Goal: Book appointment/travel/reservation

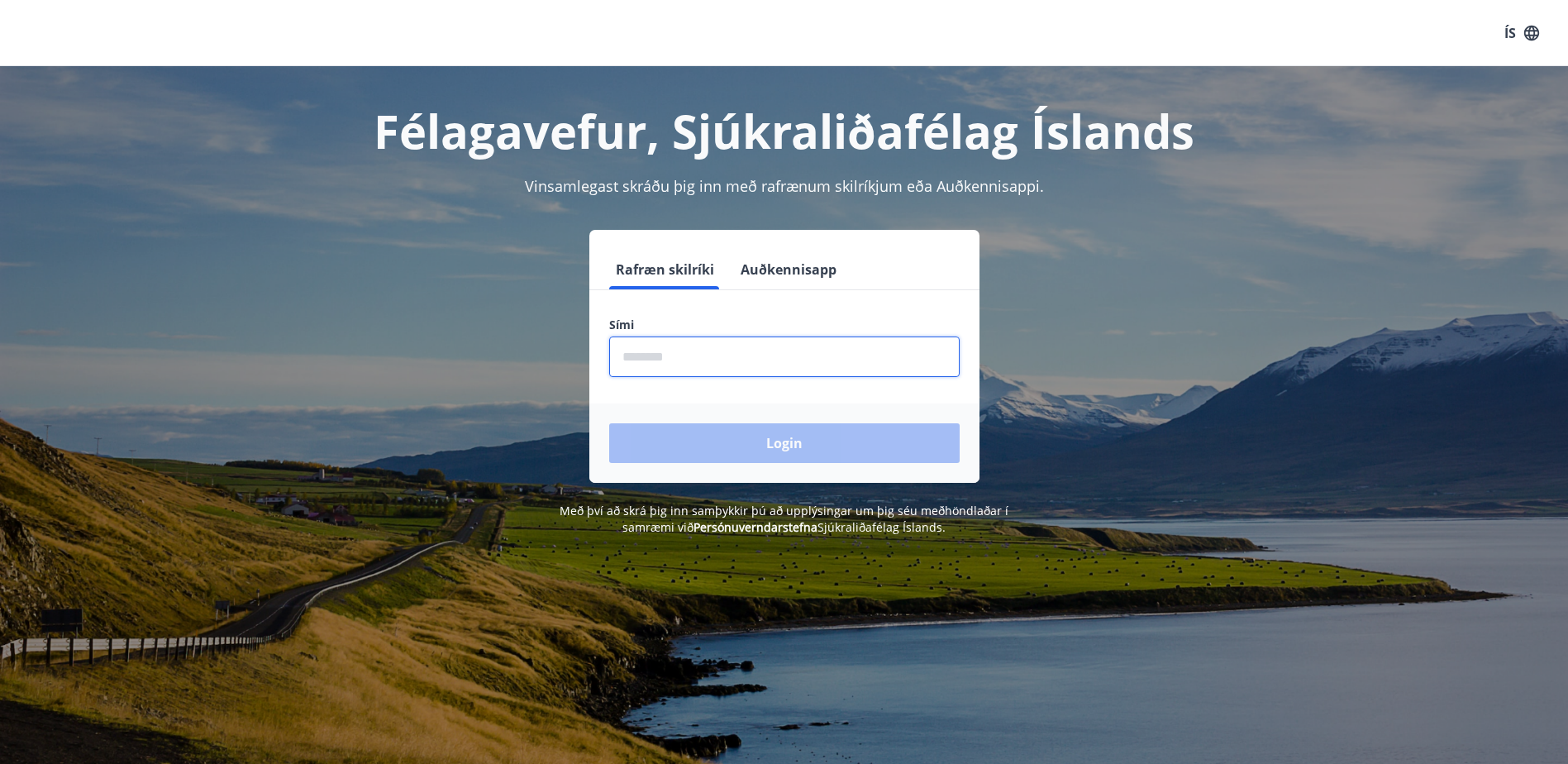
click at [648, 367] on input "phone" at bounding box center [784, 356] width 350 height 41
type input "********"
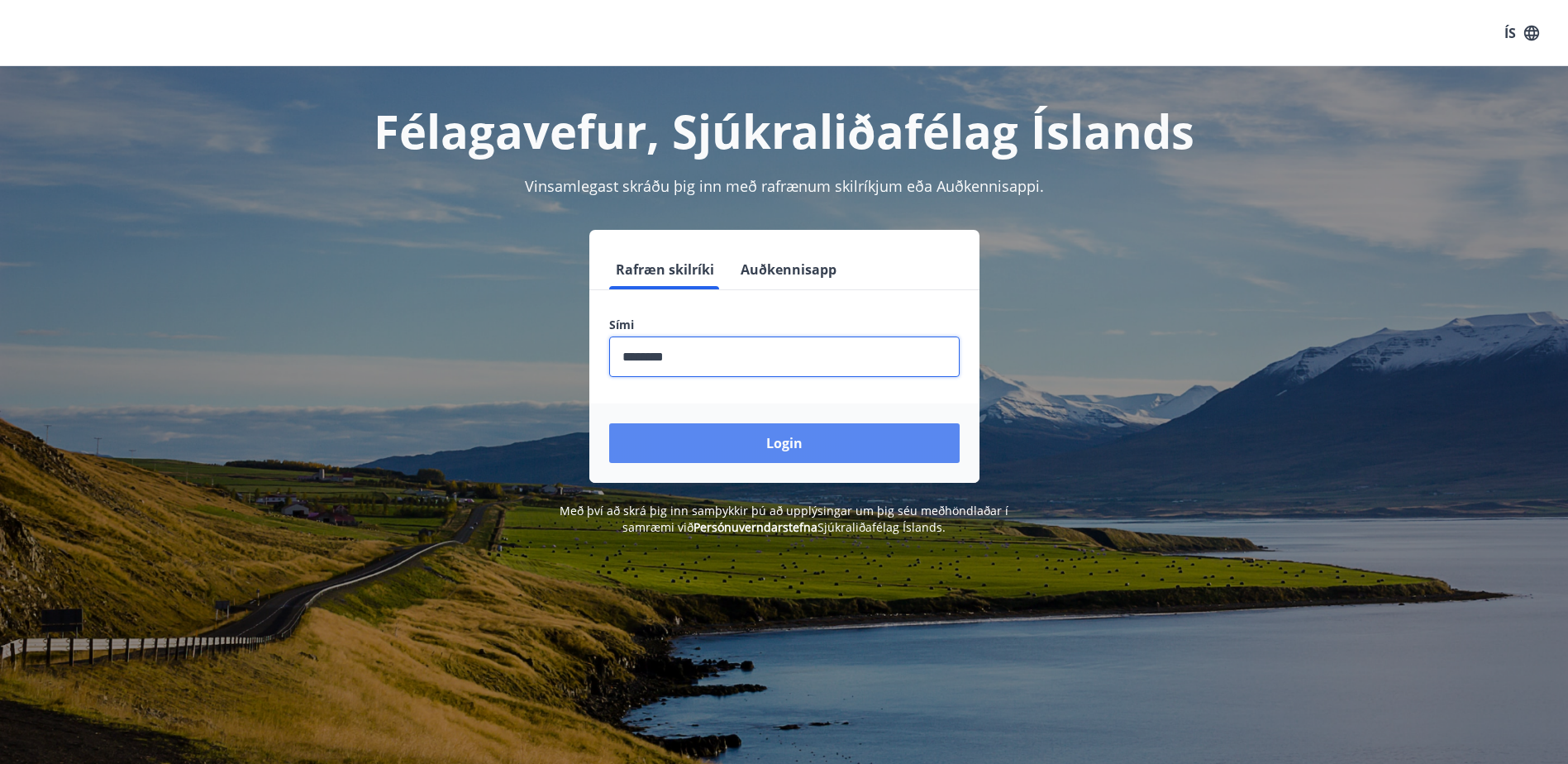
click at [723, 435] on button "Login" at bounding box center [784, 443] width 350 height 40
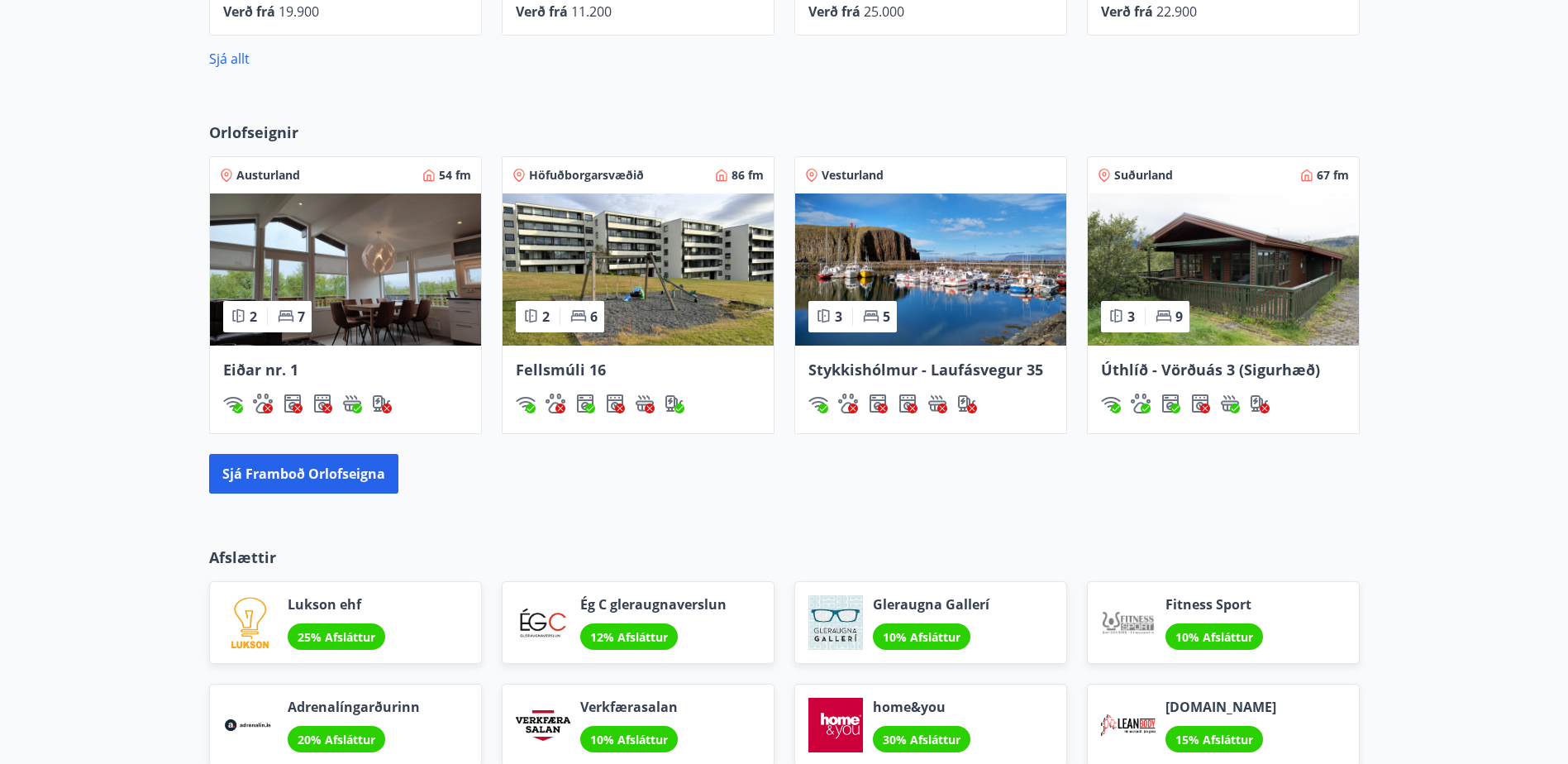
scroll to position [992, 0]
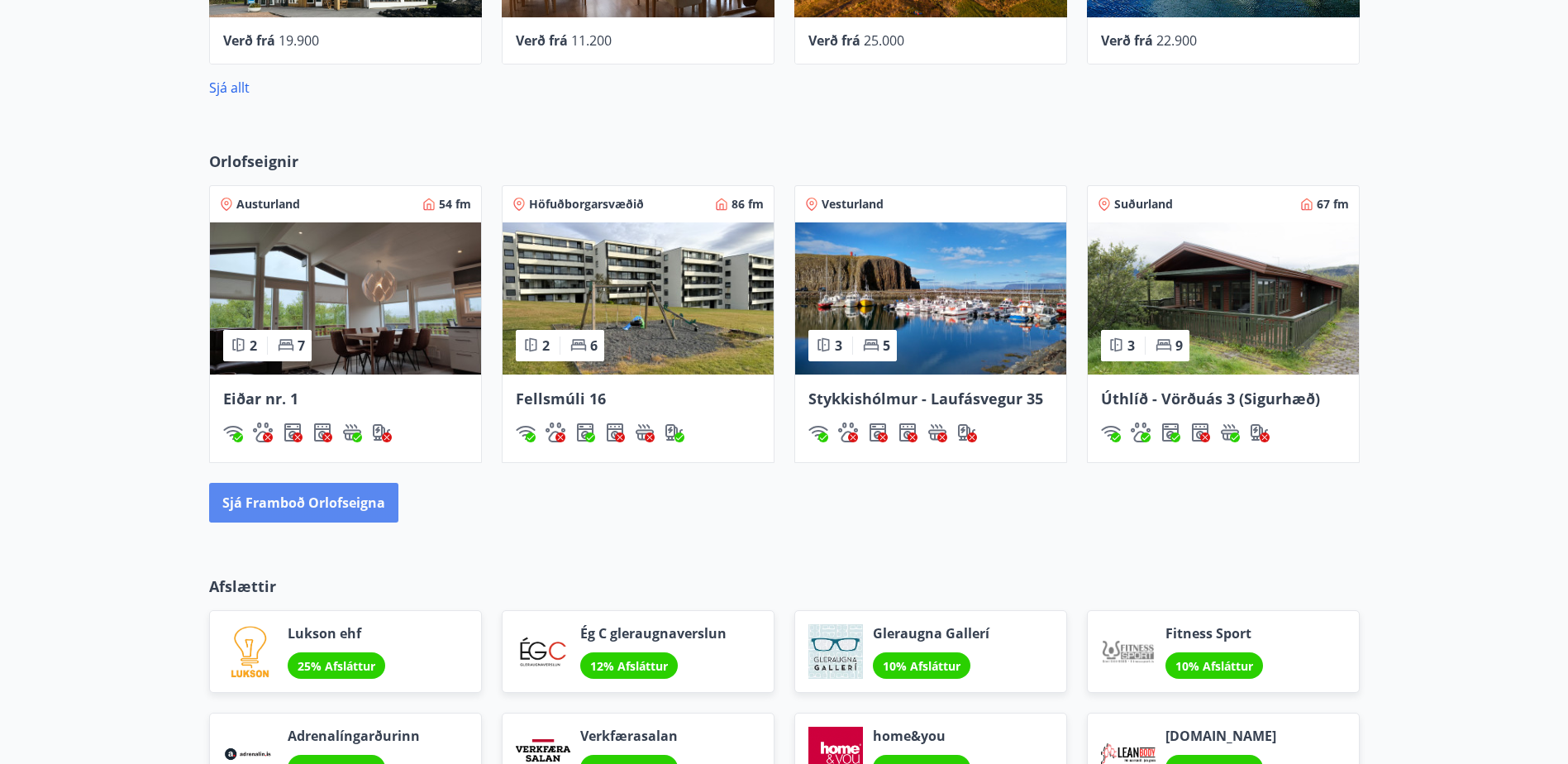
click at [279, 500] on button "Sjá framboð orlofseigna" at bounding box center [303, 503] width 189 height 40
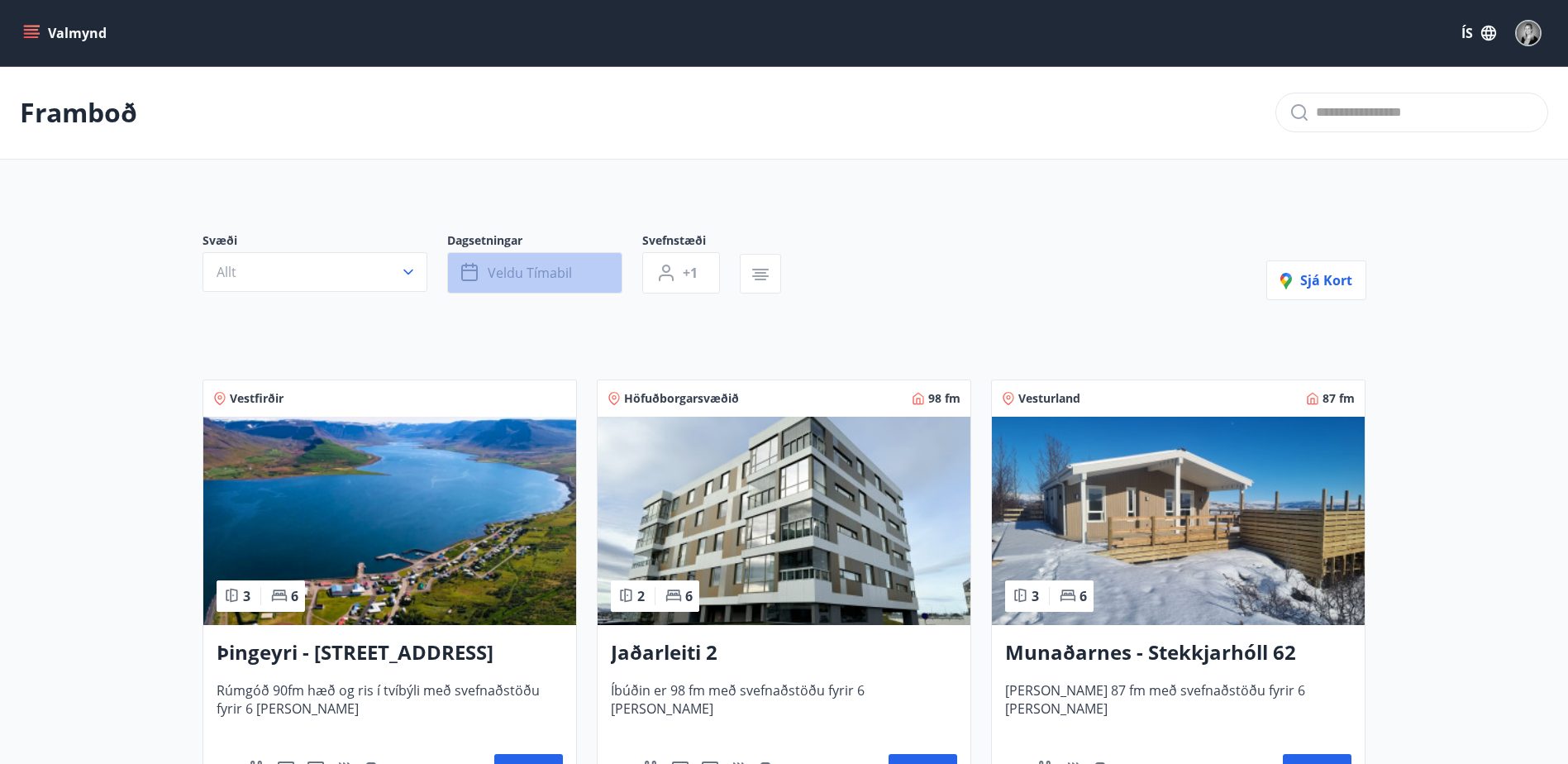
click at [471, 265] on icon "button" at bounding box center [469, 272] width 17 height 17
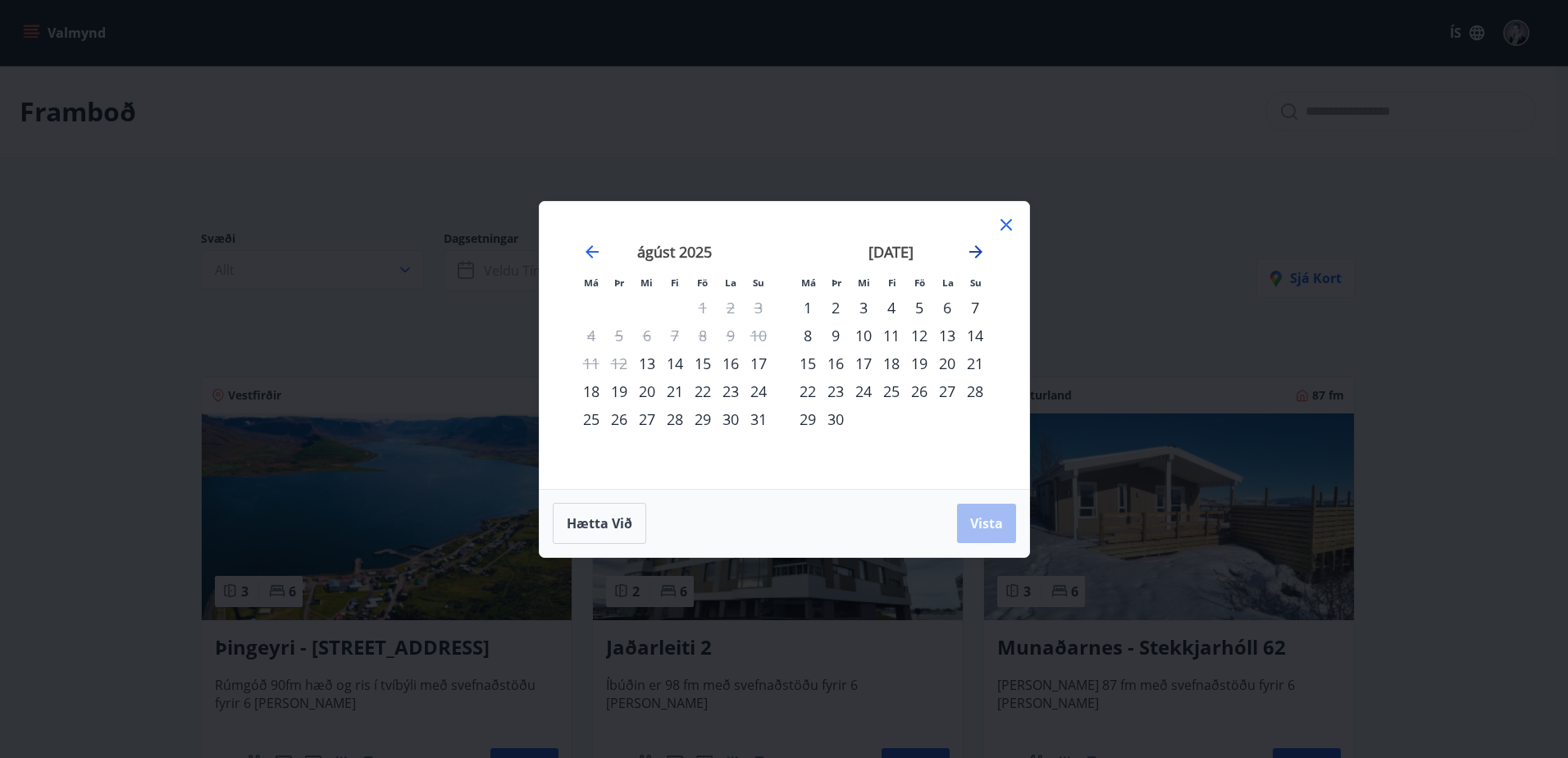
click at [971, 250] on icon "Move forward to switch to the next month." at bounding box center [976, 251] width 20 height 20
click at [703, 391] on div "21" at bounding box center [703, 391] width 27 height 27
click at [749, 388] on div "23" at bounding box center [758, 391] width 27 height 27
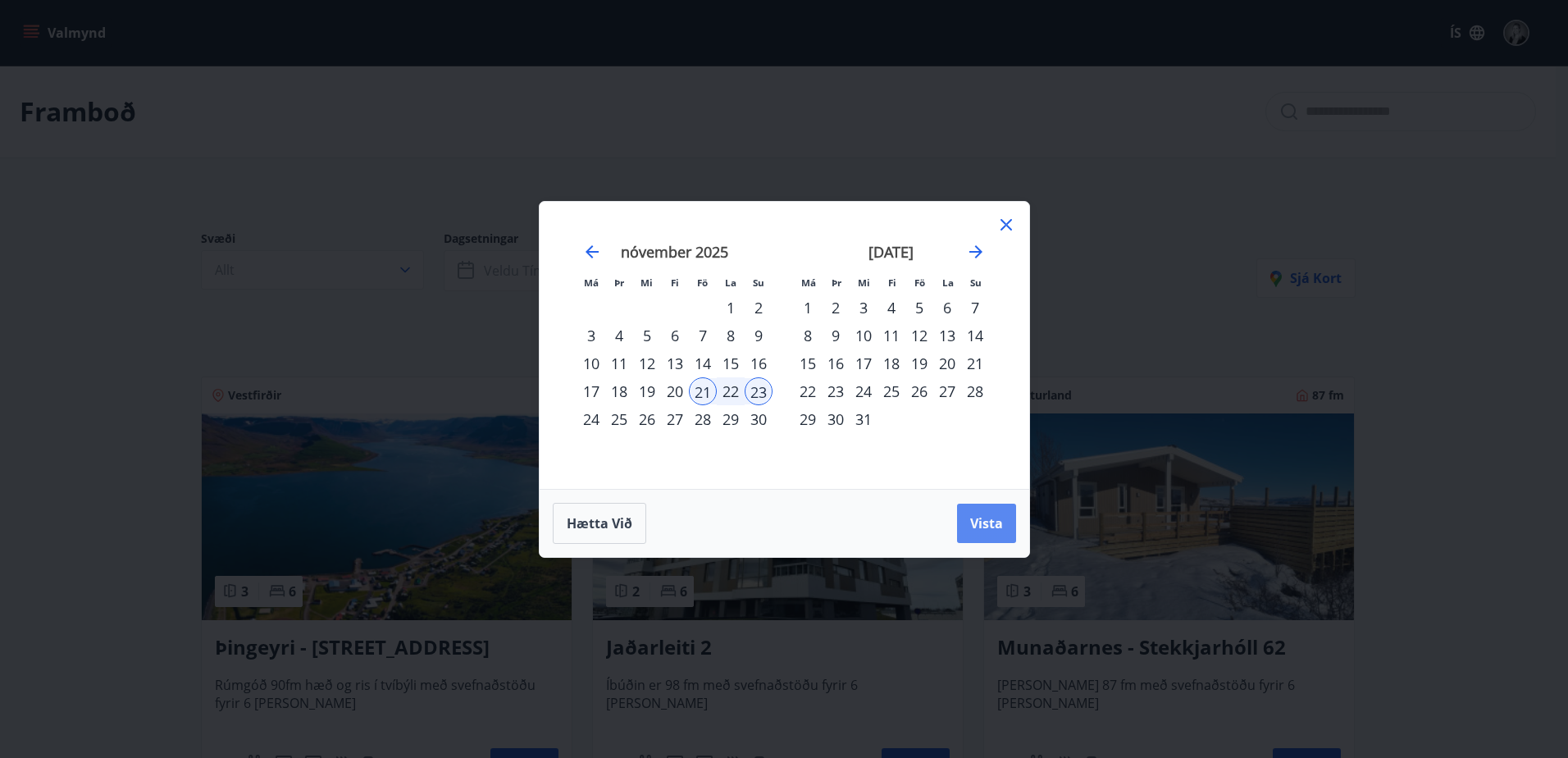
click at [993, 520] on span "Vista" at bounding box center [986, 523] width 32 height 18
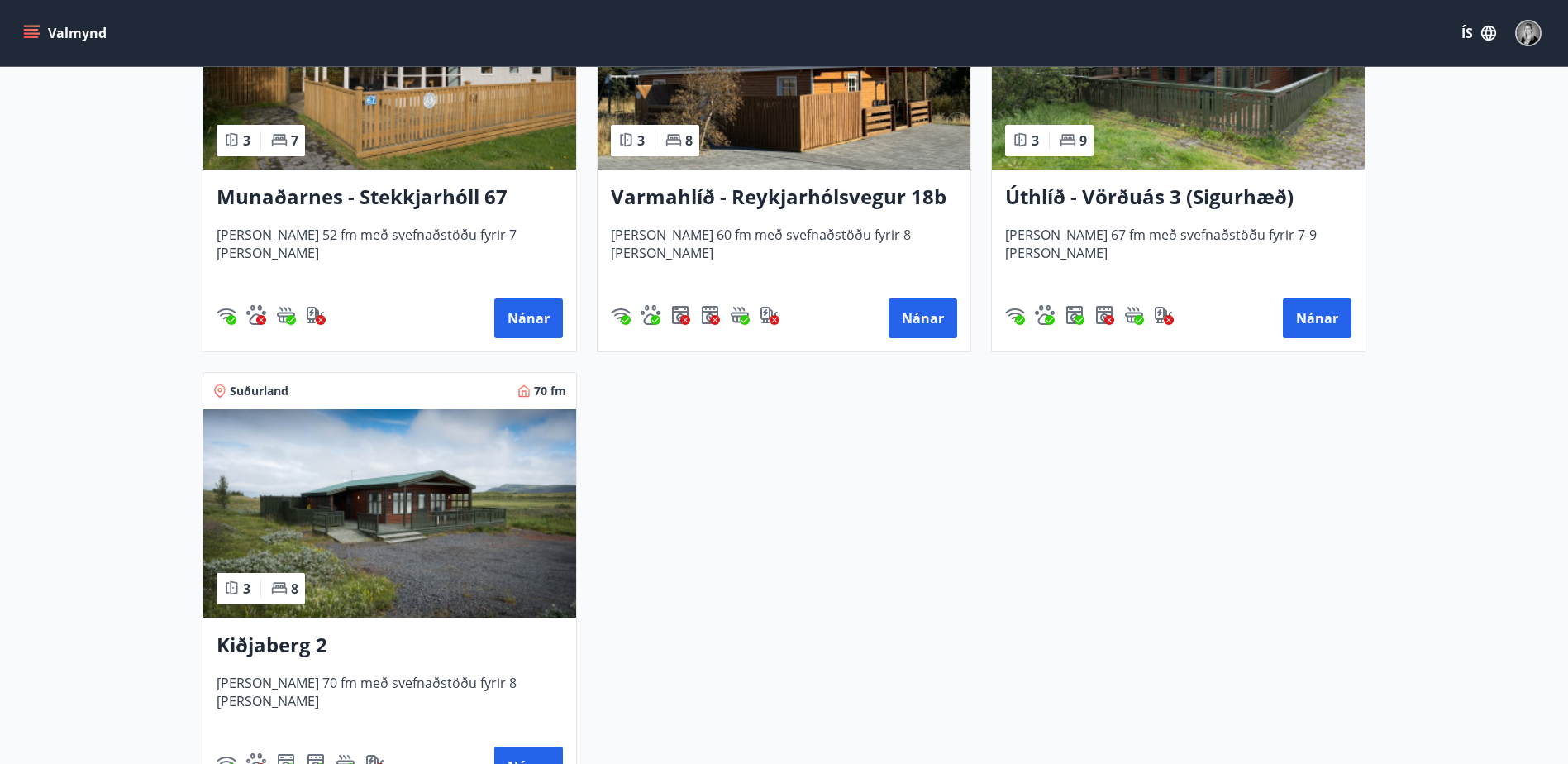
scroll to position [1075, 0]
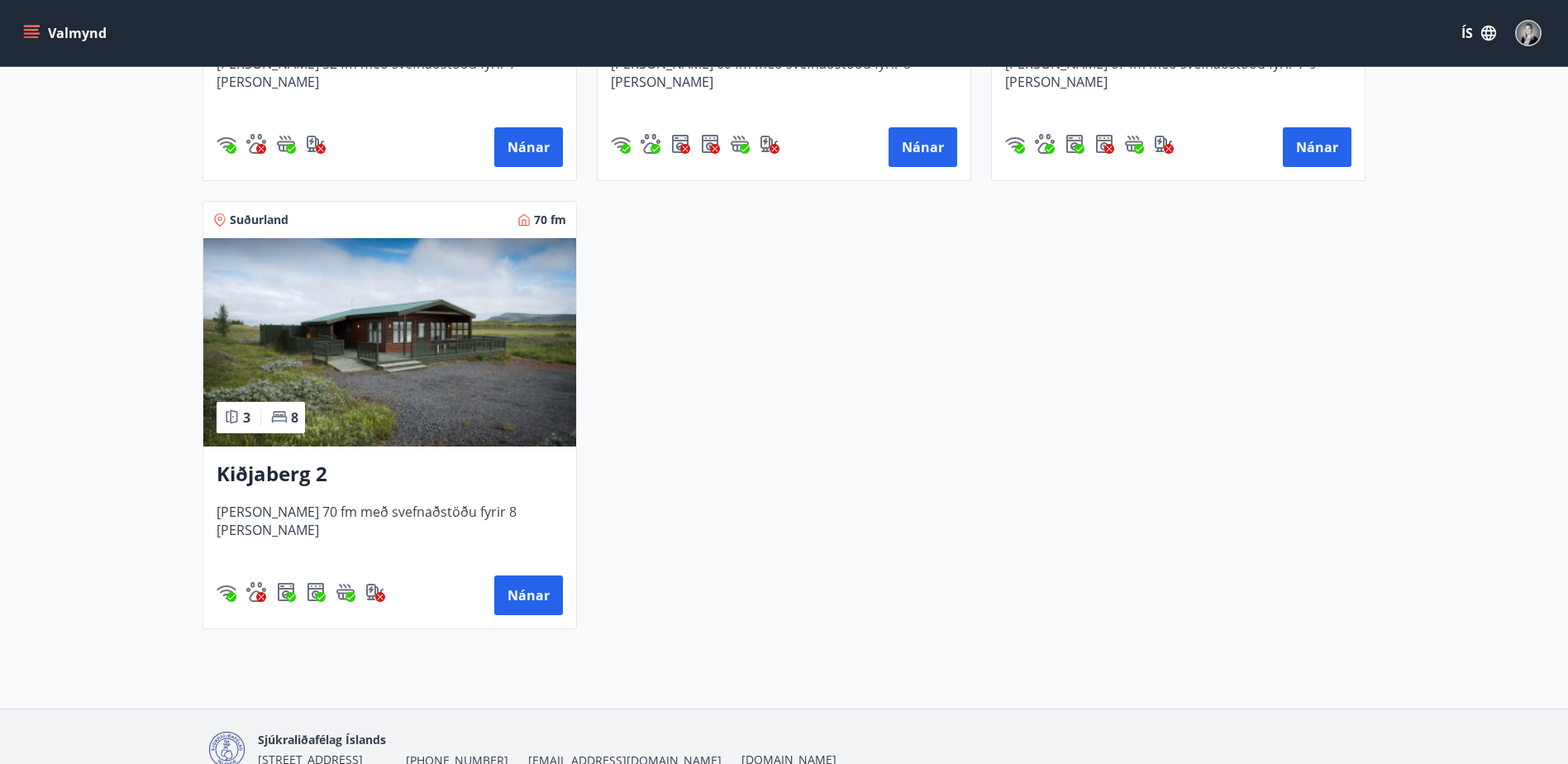
click at [263, 478] on h3 "Kiðjaberg 2" at bounding box center [390, 474] width 346 height 30
